Goal: Information Seeking & Learning: Learn about a topic

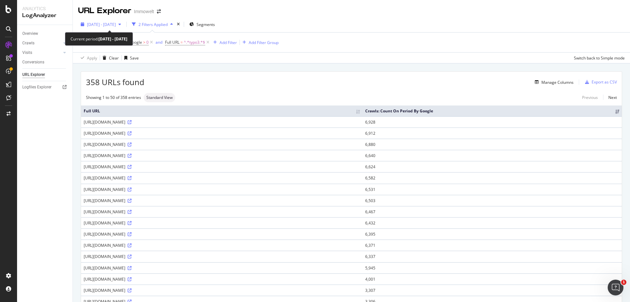
click at [116, 22] on span "[DATE] - [DATE]" at bounding box center [101, 25] width 29 height 6
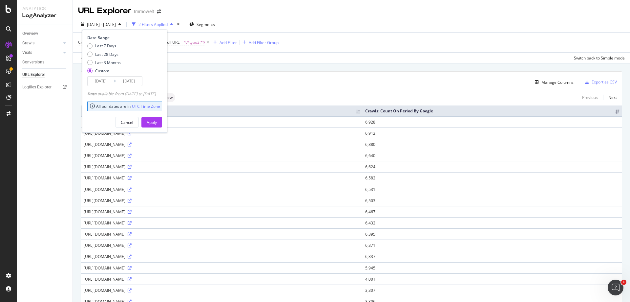
click at [105, 79] on input "[DATE]" at bounding box center [101, 80] width 26 height 9
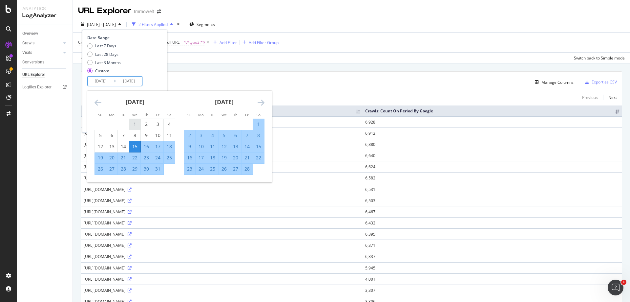
click at [136, 122] on div "1" at bounding box center [134, 124] width 11 height 7
type input "[DATE]"
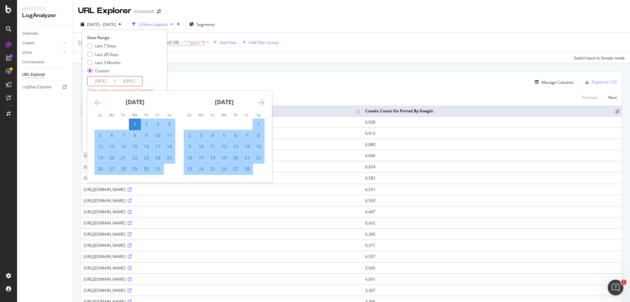
click at [262, 104] on icon "Move forward to switch to the next month." at bounding box center [261, 102] width 7 height 8
click at [262, 103] on icon "Move forward to switch to the next month." at bounding box center [261, 102] width 7 height 8
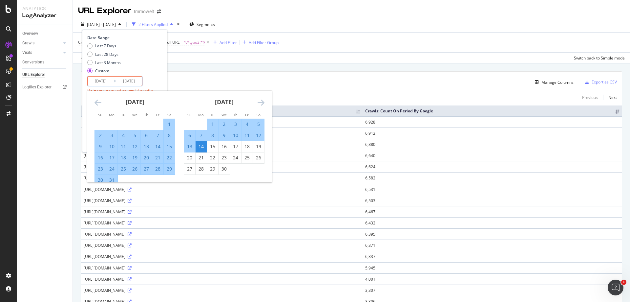
click at [262, 103] on icon "Move forward to switch to the next month." at bounding box center [261, 102] width 7 height 8
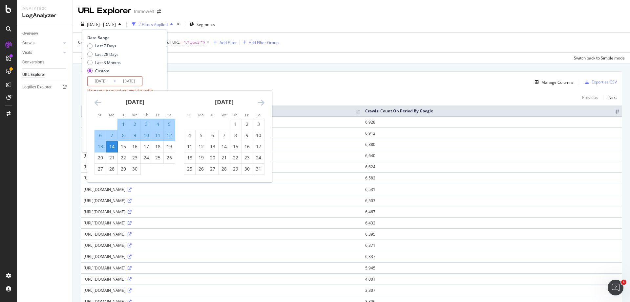
click at [262, 103] on icon "Move forward to switch to the next month." at bounding box center [261, 102] width 7 height 8
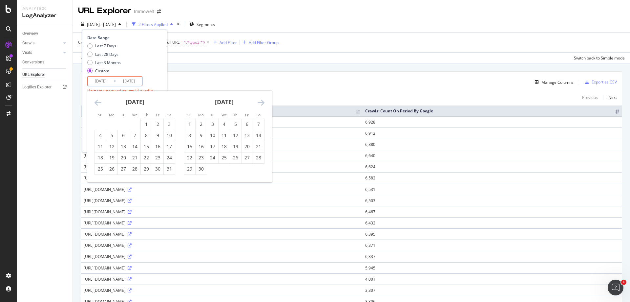
click at [262, 103] on icon "Move forward to switch to the next month." at bounding box center [261, 102] width 7 height 8
click at [263, 103] on icon "Move forward to switch to the next month." at bounding box center [261, 102] width 7 height 8
click at [264, 102] on icon "Move forward to switch to the next month." at bounding box center [261, 102] width 7 height 8
click at [192, 145] on div "14" at bounding box center [189, 146] width 11 height 7
type input "[DATE]"
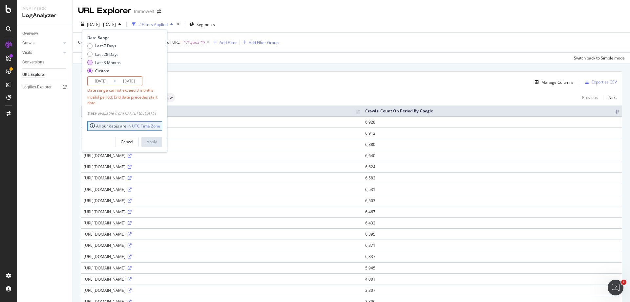
click at [108, 63] on div "Last 3 Months" at bounding box center [108, 63] width 26 height 6
type input "[DATE]"
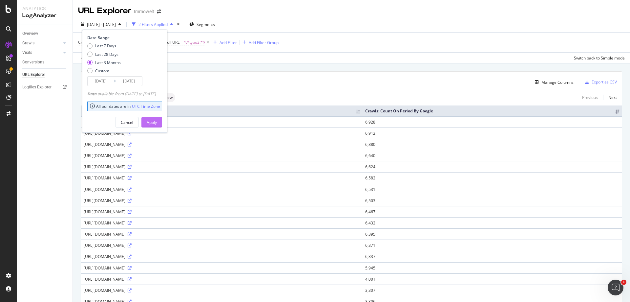
click at [157, 122] on div "Apply" at bounding box center [152, 122] width 10 height 6
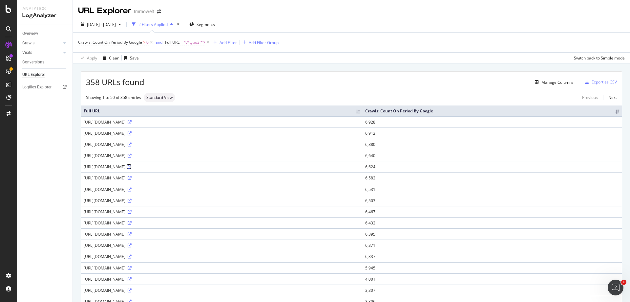
click at [132, 166] on icon at bounding box center [130, 167] width 4 height 4
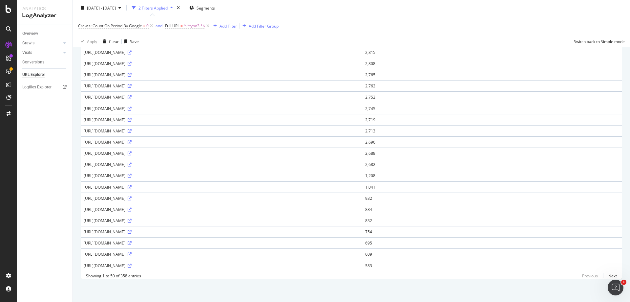
scroll to position [411, 0]
click at [132, 230] on icon at bounding box center [130, 232] width 4 height 4
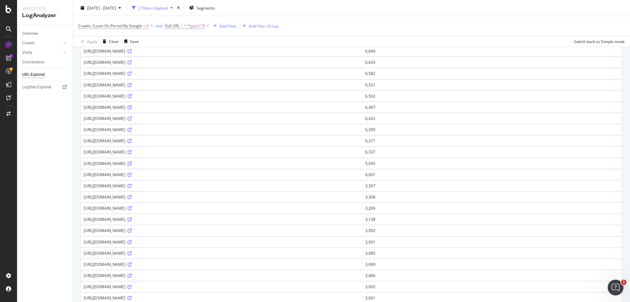
scroll to position [0, 0]
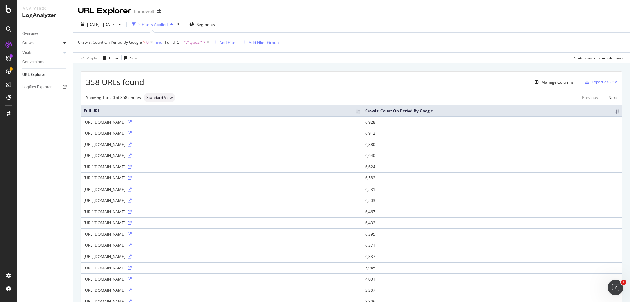
click at [66, 43] on div at bounding box center [64, 43] width 7 height 7
click at [48, 52] on div "Daily Distribution" at bounding box center [40, 52] width 31 height 7
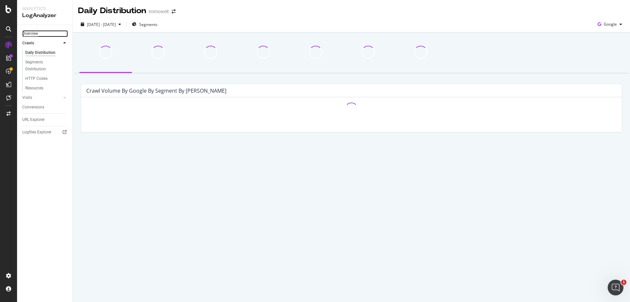
click at [37, 32] on div "Overview" at bounding box center [30, 33] width 16 height 7
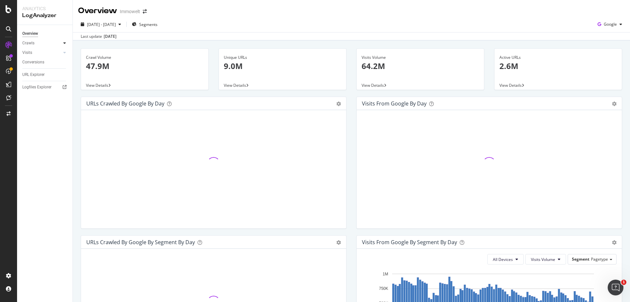
click at [66, 42] on div at bounding box center [64, 43] width 7 height 7
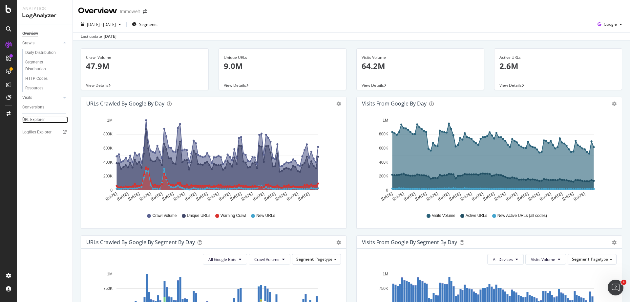
click at [43, 119] on div "URL Explorer" at bounding box center [33, 119] width 22 height 7
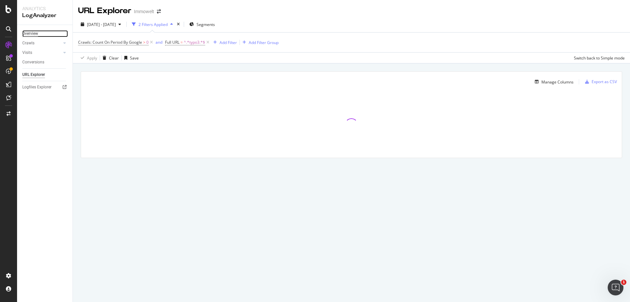
click at [38, 33] on div "Overview" at bounding box center [30, 33] width 16 height 7
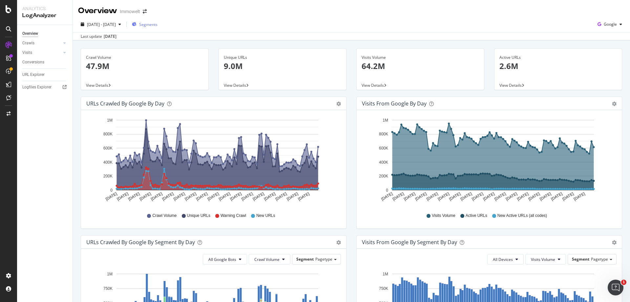
click at [158, 26] on span "Segments" at bounding box center [148, 25] width 18 height 6
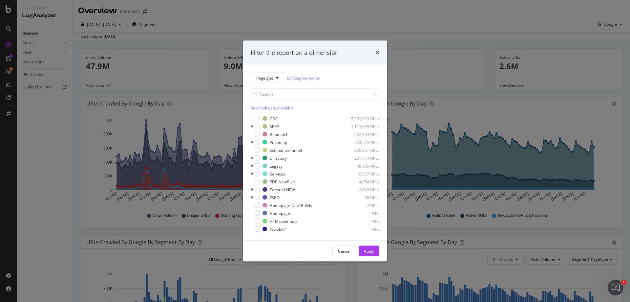
click at [402, 25] on div "Filter the report on a dimension Pagetype Edit Segmentation Select all data ava…" at bounding box center [315, 151] width 630 height 302
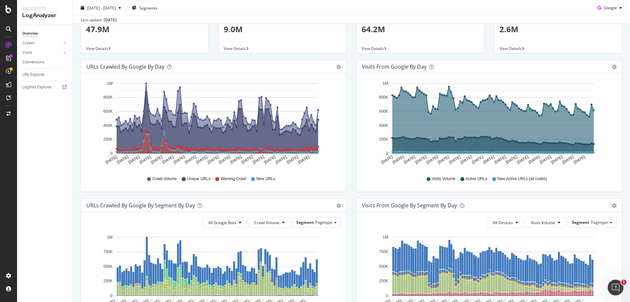
scroll to position [36, 0]
click at [32, 74] on div "URL Explorer" at bounding box center [33, 74] width 22 height 7
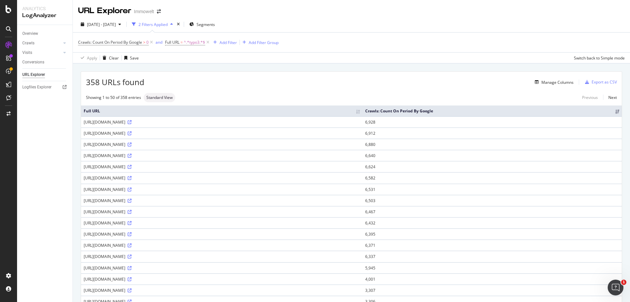
click at [365, 86] on div "Manage Columns" at bounding box center [358, 82] width 429 height 8
click at [64, 43] on icon at bounding box center [64, 43] width 3 height 4
click at [39, 54] on div "Daily Distribution" at bounding box center [40, 52] width 31 height 7
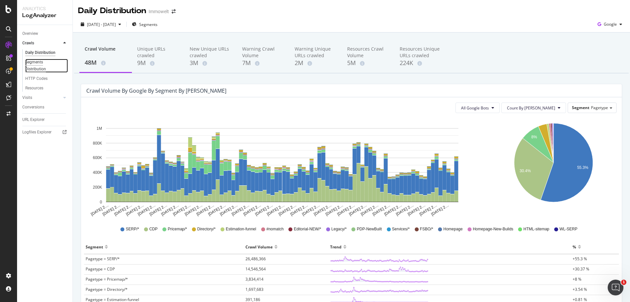
click at [39, 67] on div "Segments Distribution" at bounding box center [43, 66] width 36 height 14
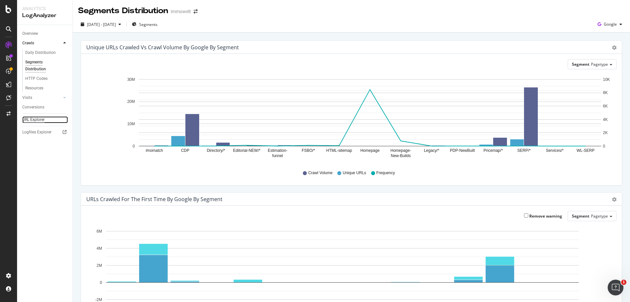
click at [39, 117] on div "URL Explorer" at bounding box center [33, 119] width 22 height 7
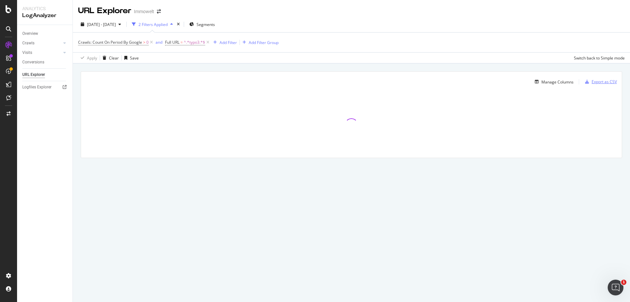
click at [608, 82] on div "Export as CSV" at bounding box center [604, 82] width 25 height 6
click at [5, 83] on div at bounding box center [8, 84] width 11 height 11
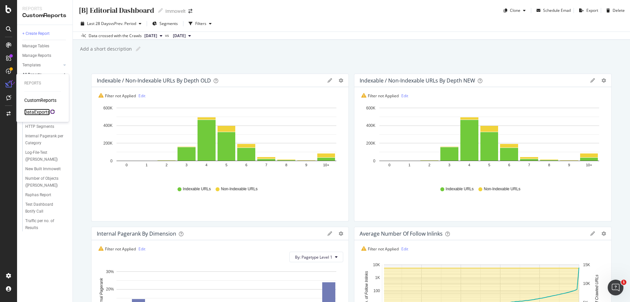
click at [42, 111] on div "DataExports" at bounding box center [37, 112] width 26 height 7
